Goal: Use online tool/utility

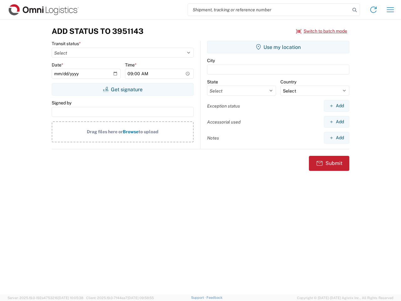
click at [269, 10] on input "search" at bounding box center [269, 10] width 162 height 12
click at [355, 10] on icon at bounding box center [354, 10] width 9 height 9
click at [374, 10] on icon at bounding box center [374, 10] width 10 height 10
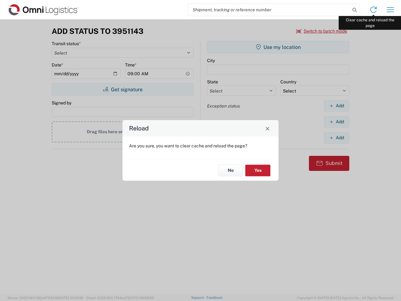
click at [391, 10] on div "Reload Are you sure, you want to clear cache and reload the page? No Yes" at bounding box center [200, 150] width 401 height 301
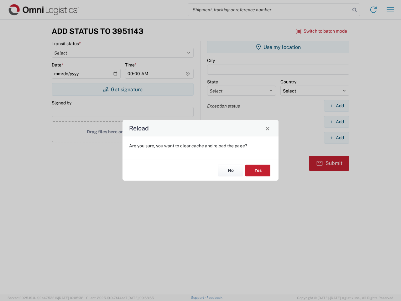
click at [322, 31] on div "Reload Are you sure, you want to clear cache and reload the page? No Yes" at bounding box center [200, 150] width 401 height 301
click at [123, 89] on div "Reload Are you sure, you want to clear cache and reload the page? No Yes" at bounding box center [200, 150] width 401 height 301
click at [278, 47] on div "Reload Are you sure, you want to clear cache and reload the page? No Yes" at bounding box center [200, 150] width 401 height 301
click at [337, 106] on div "Reload Are you sure, you want to clear cache and reload the page? No Yes" at bounding box center [200, 150] width 401 height 301
click at [337, 122] on div "Reload Are you sure, you want to clear cache and reload the page? No Yes" at bounding box center [200, 150] width 401 height 301
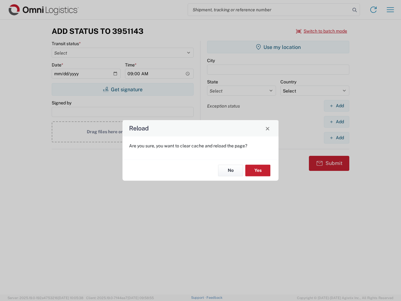
click at [337, 138] on div "Reload Are you sure, you want to clear cache and reload the page? No Yes" at bounding box center [200, 150] width 401 height 301
